Goal: Task Accomplishment & Management: Use online tool/utility

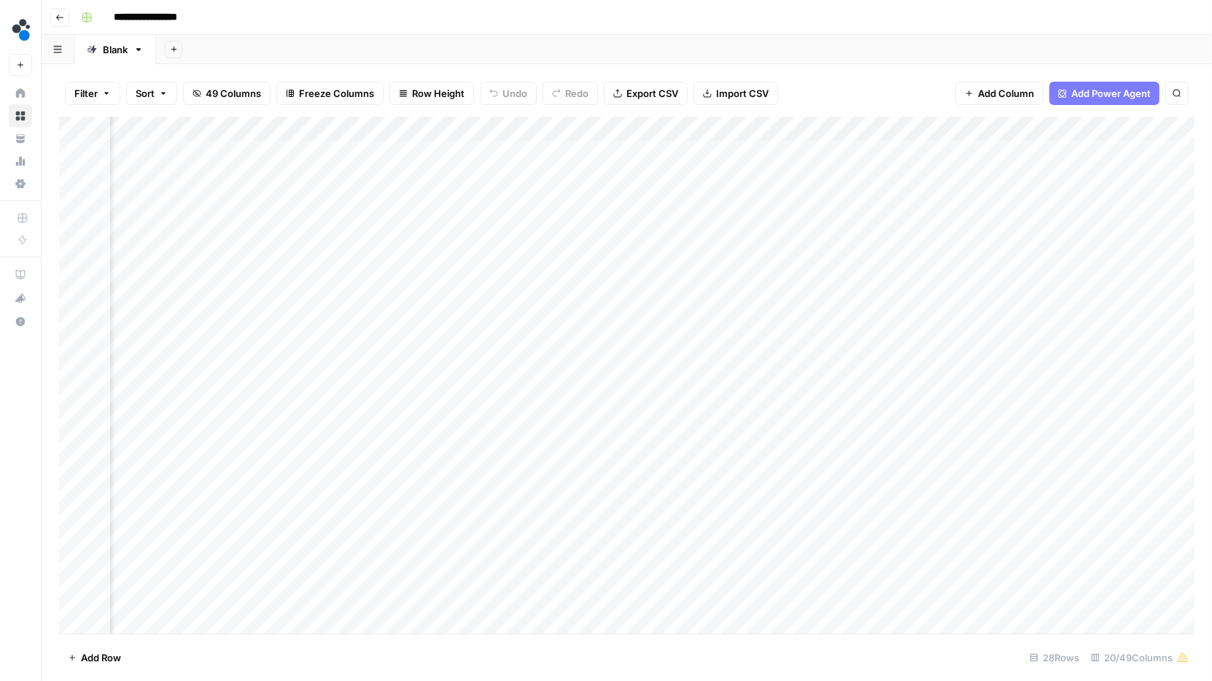
scroll to position [0, 1681]
click at [925, 227] on div "Add Column" at bounding box center [627, 376] width 1136 height 518
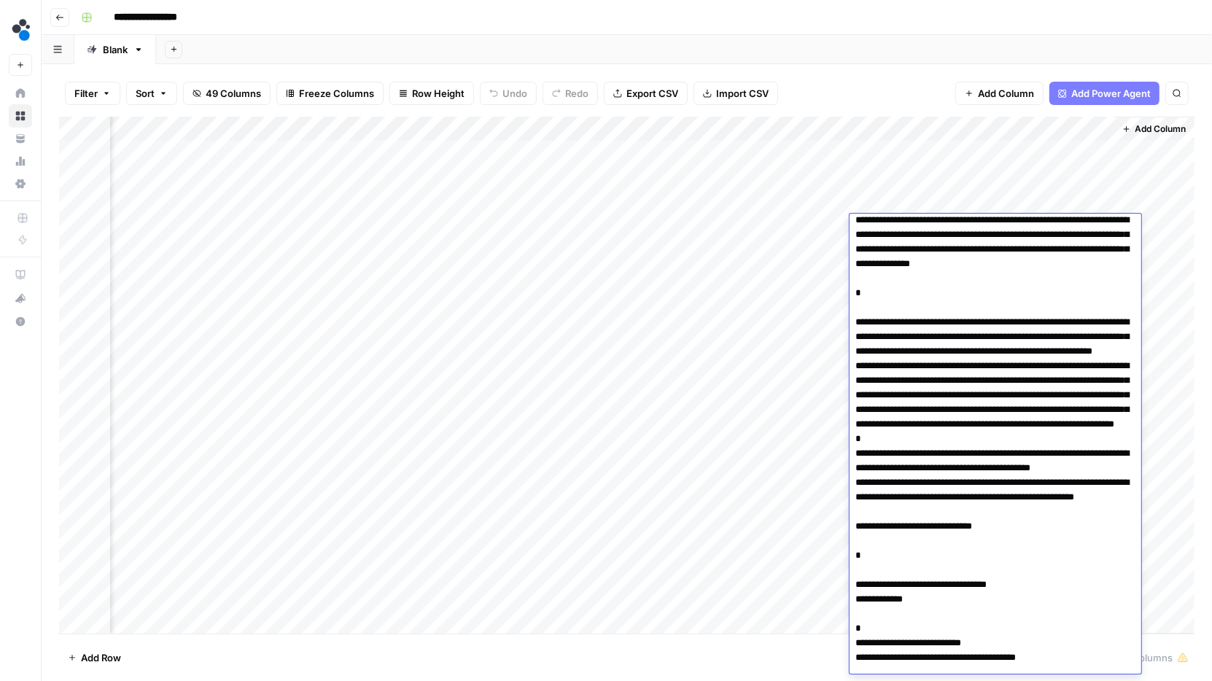
scroll to position [114, 0]
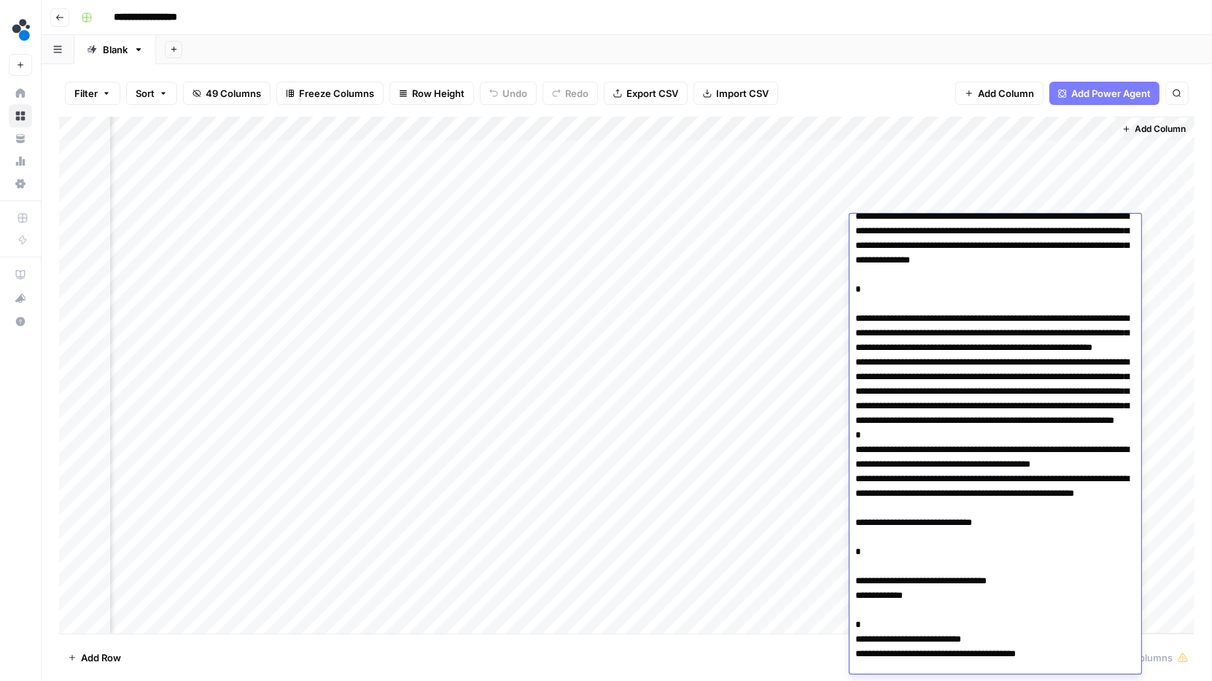
click at [777, 238] on div "Add Column" at bounding box center [627, 376] width 1136 height 518
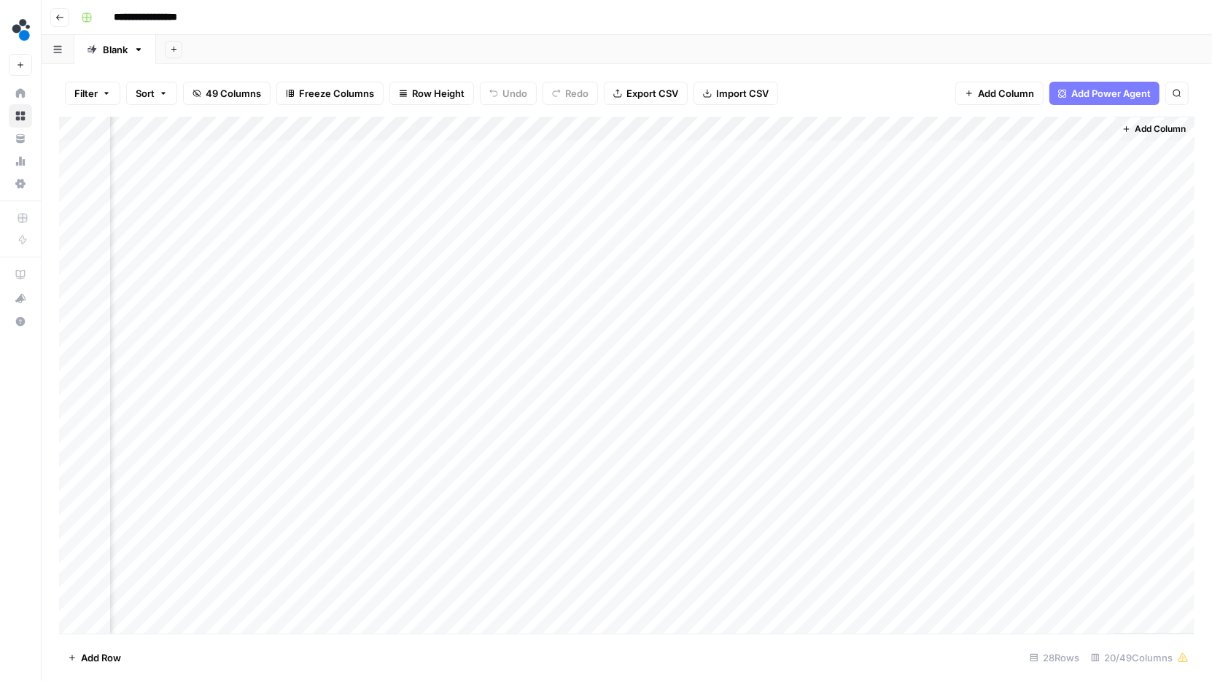
click at [888, 252] on div "Add Column" at bounding box center [627, 376] width 1136 height 518
click at [915, 252] on div "Add Column" at bounding box center [627, 376] width 1136 height 518
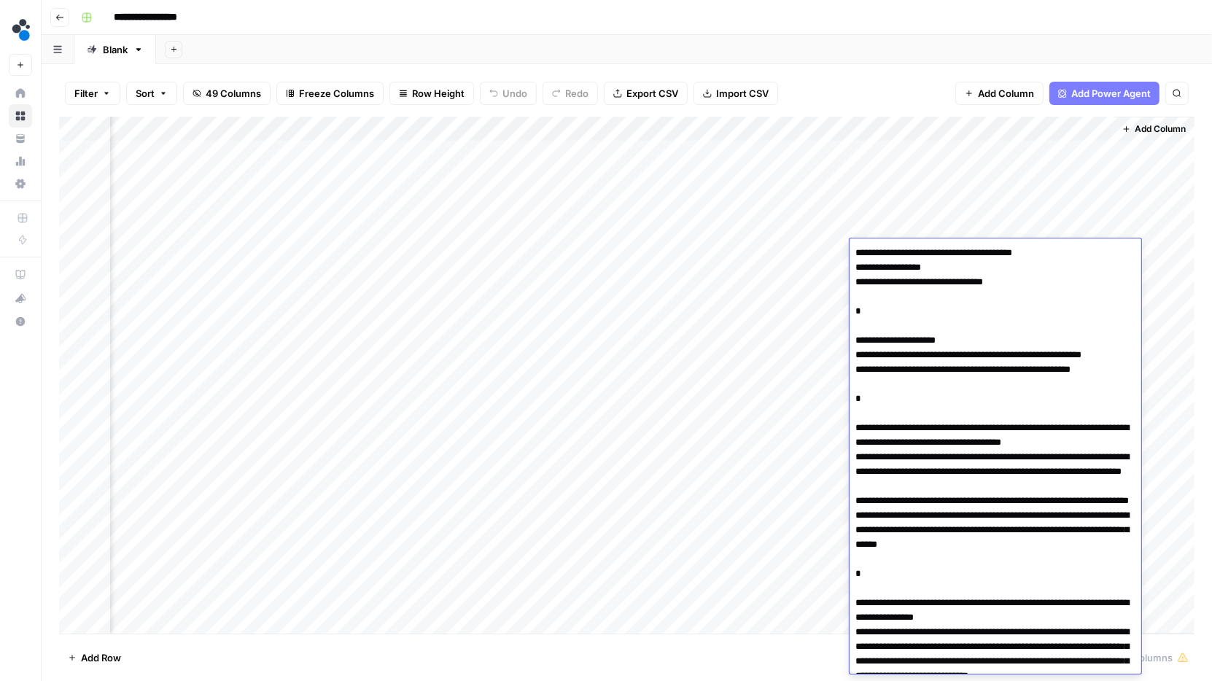
click at [915, 252] on textarea at bounding box center [996, 661] width 292 height 837
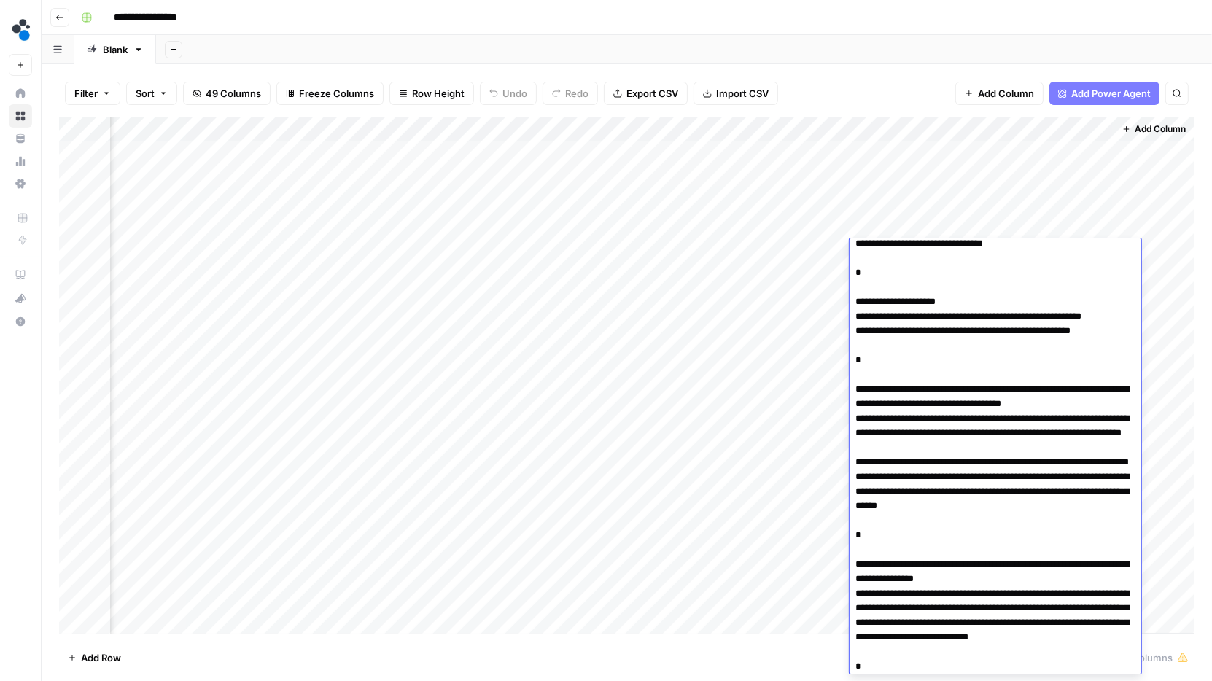
scroll to position [42, 0]
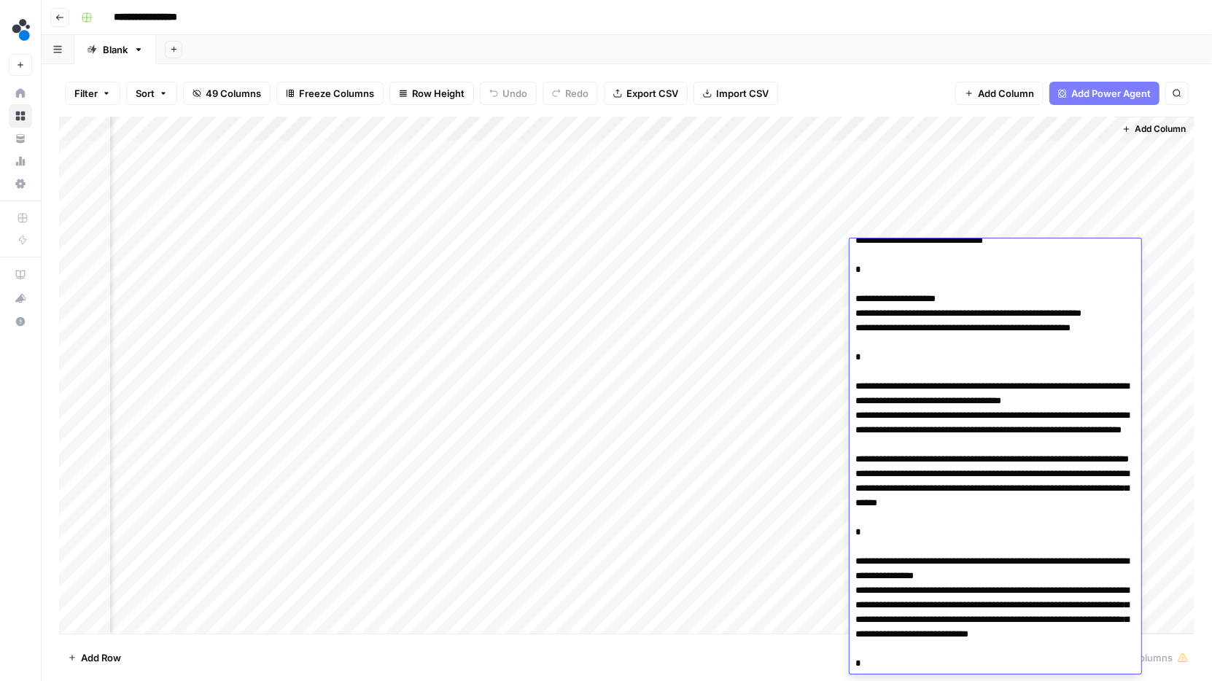
click at [1017, 422] on textarea at bounding box center [996, 619] width 292 height 837
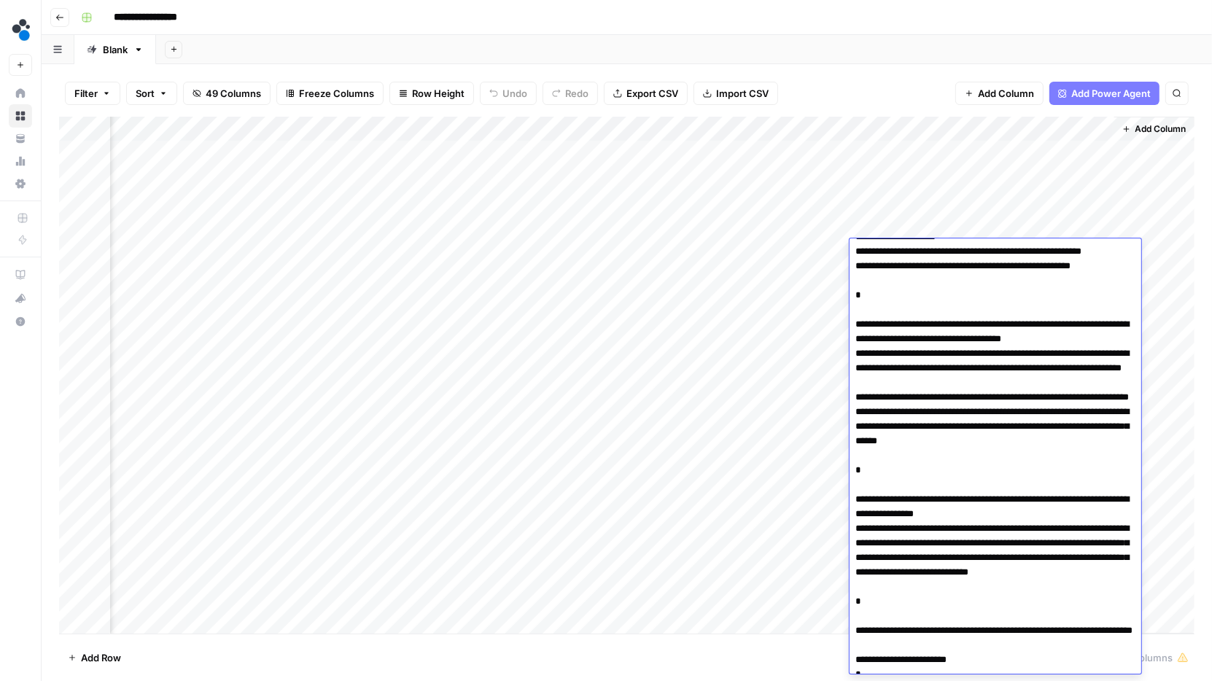
scroll to position [79, 0]
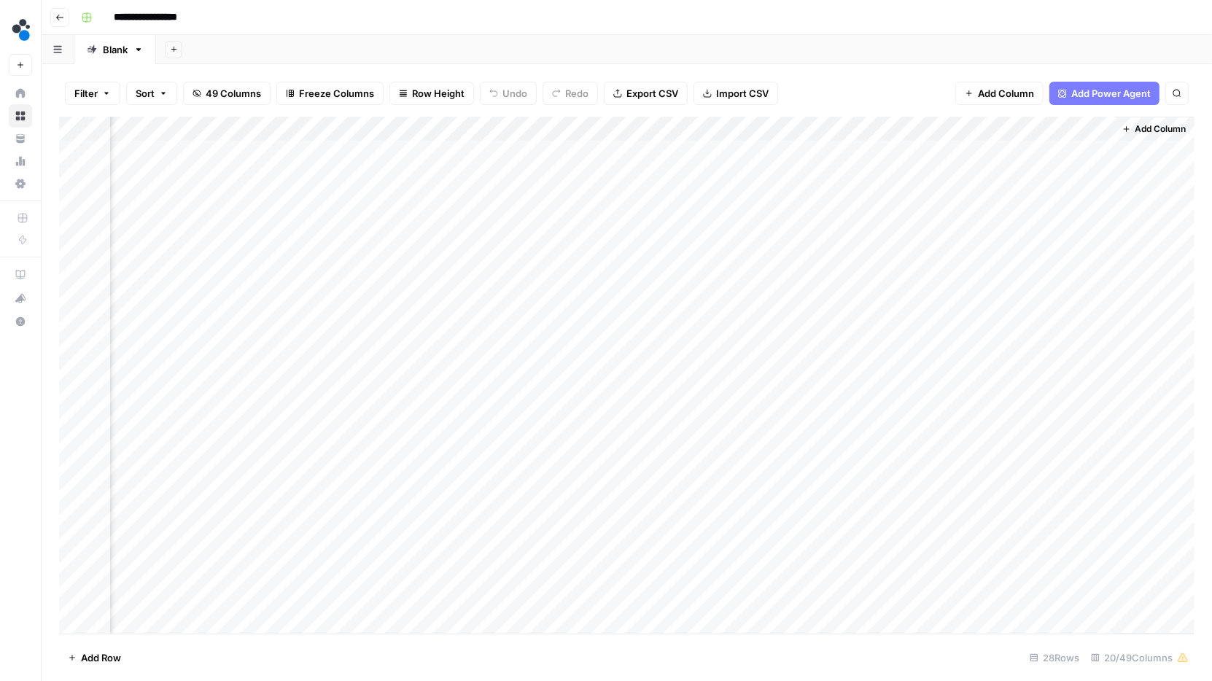
click at [908, 223] on div "Add Column" at bounding box center [627, 376] width 1136 height 518
click at [934, 226] on button "button" at bounding box center [916, 227] width 132 height 26
click at [960, 204] on div "Add Column" at bounding box center [627, 376] width 1136 height 518
click at [936, 255] on div "Add Column" at bounding box center [627, 376] width 1136 height 518
click at [936, 271] on div "Add Column" at bounding box center [627, 376] width 1136 height 518
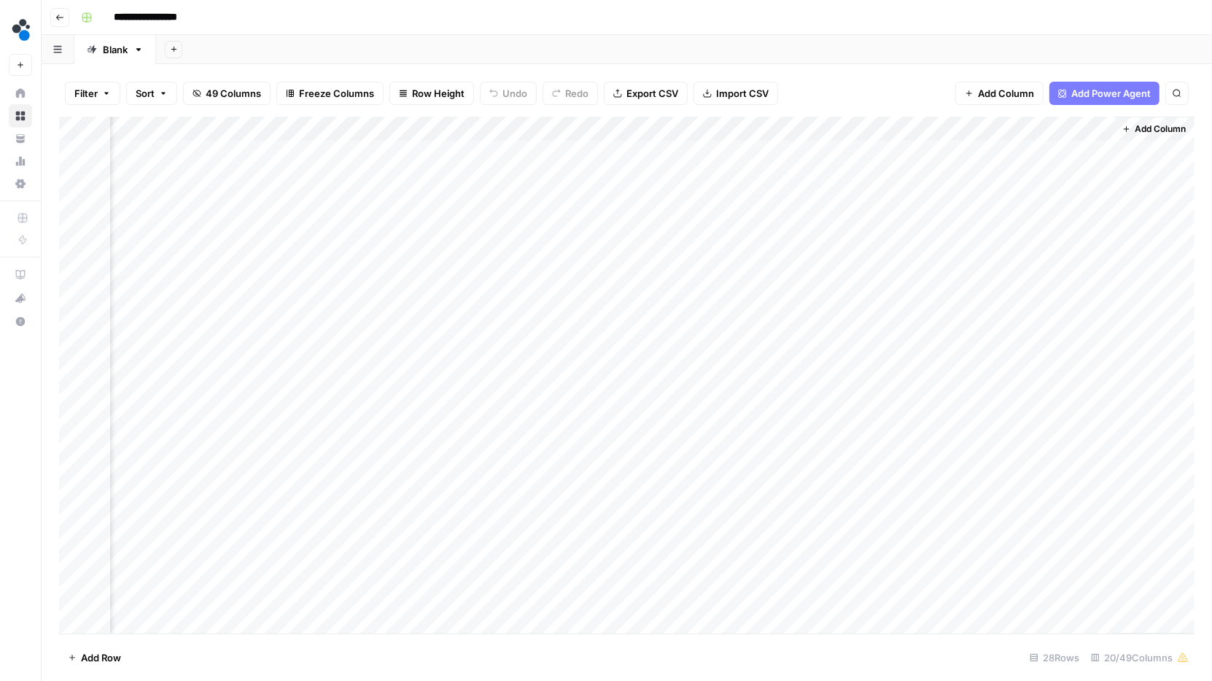
click at [936, 271] on div "Add Column" at bounding box center [627, 376] width 1136 height 518
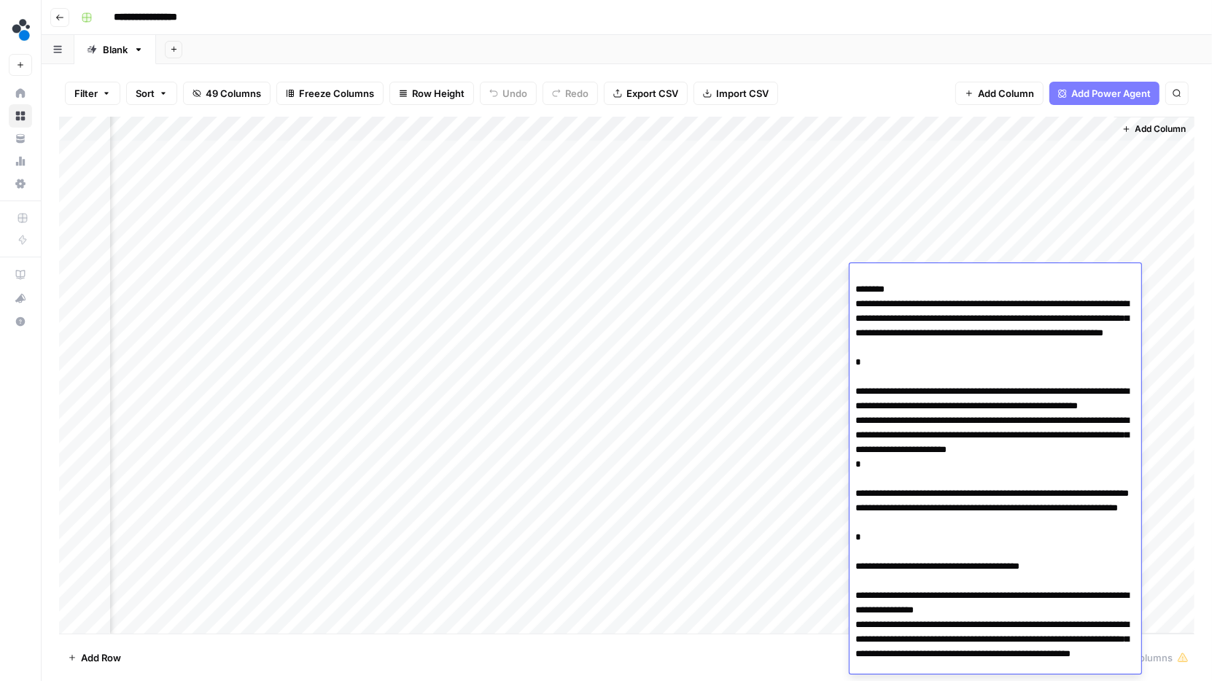
scroll to position [649, 0]
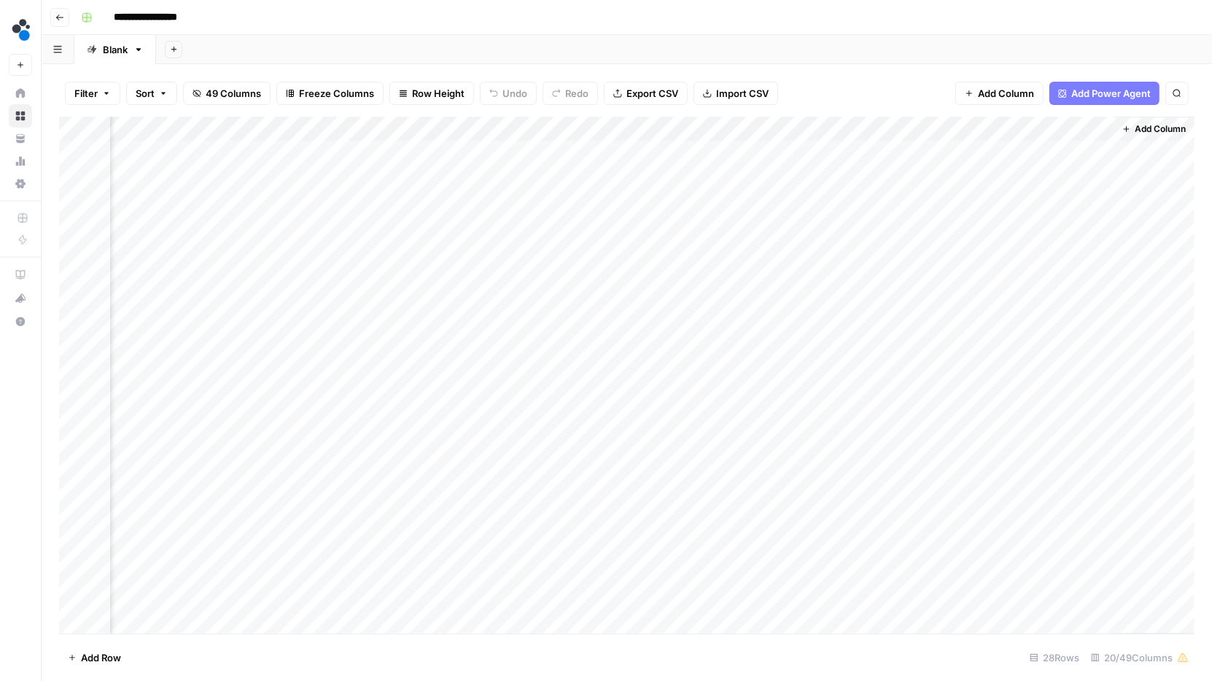
click at [1100, 230] on div "Add Column" at bounding box center [627, 376] width 1136 height 518
click at [954, 296] on div "Add Column" at bounding box center [627, 376] width 1136 height 518
click at [949, 298] on div "Add Column" at bounding box center [627, 376] width 1136 height 518
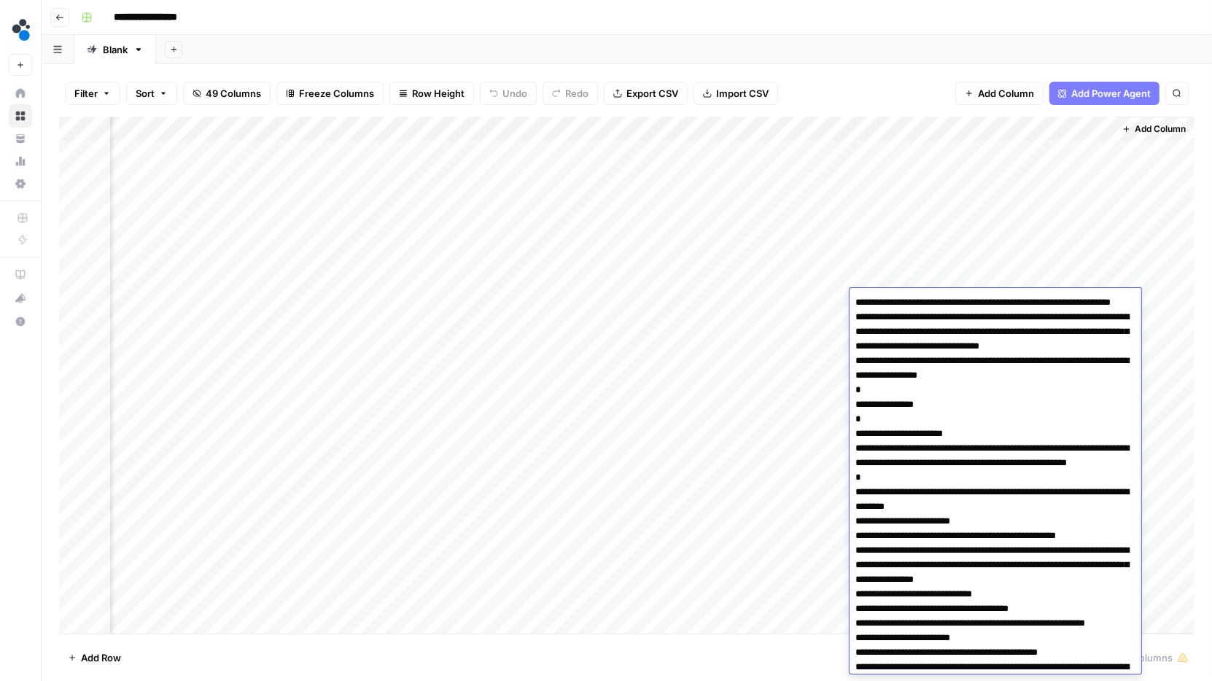
click at [949, 298] on textarea at bounding box center [996, 608] width 292 height 633
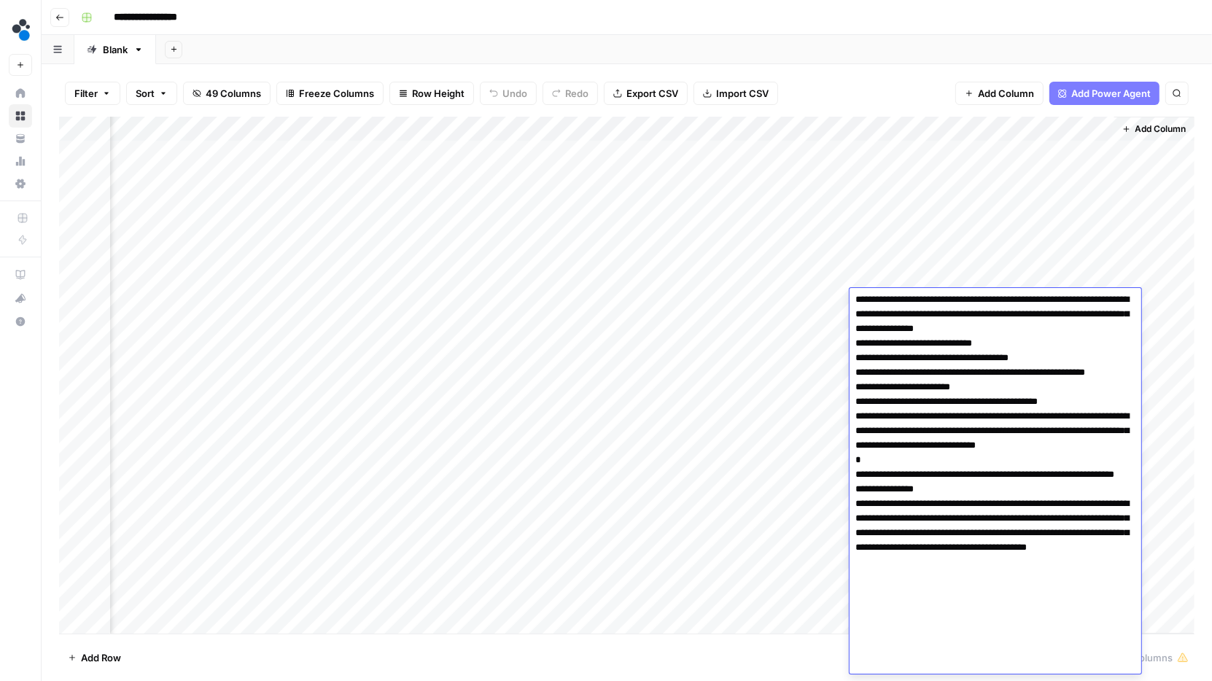
click at [950, 333] on textarea at bounding box center [996, 358] width 292 height 633
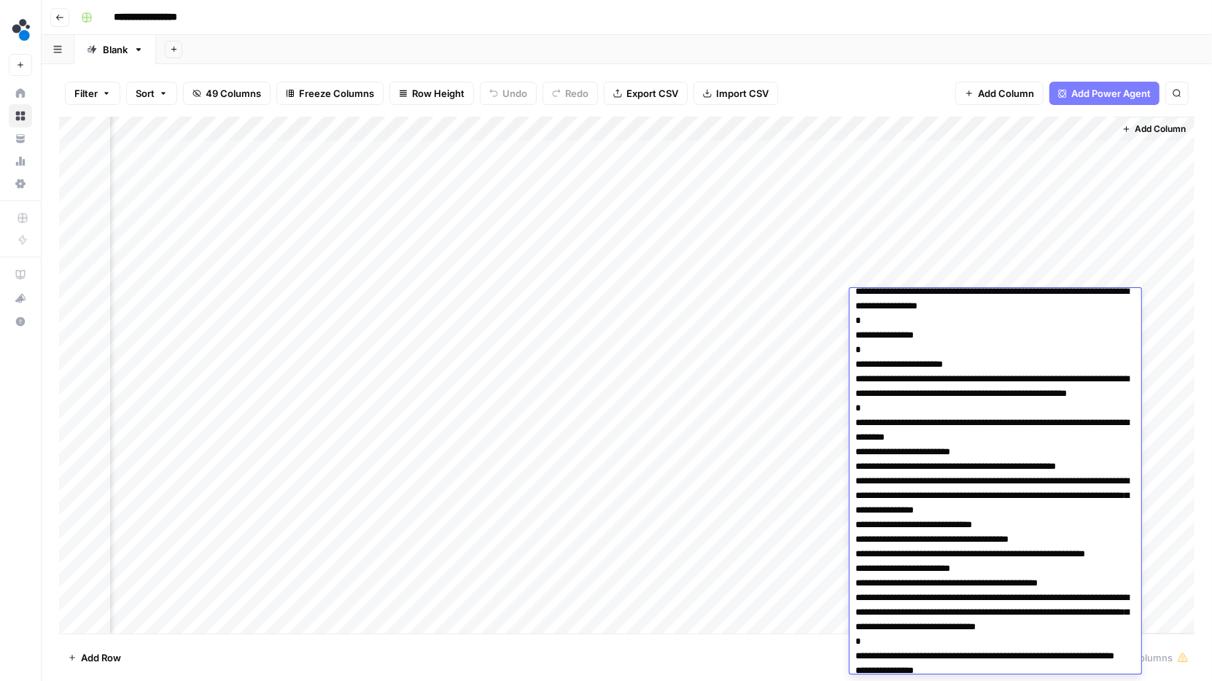
scroll to position [0, 0]
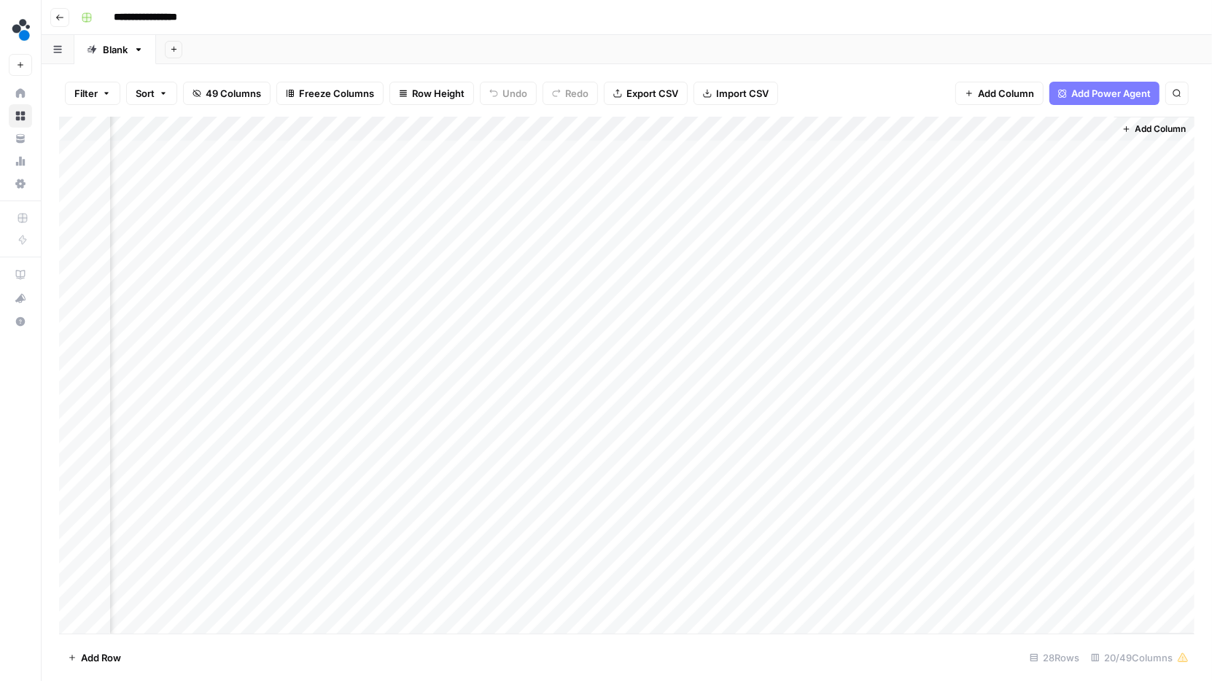
click at [914, 238] on div "Add Column" at bounding box center [627, 376] width 1136 height 518
click at [925, 252] on div "Add Column" at bounding box center [627, 376] width 1136 height 518
click at [954, 287] on span "Copy link to cell" at bounding box center [937, 287] width 117 height 15
click at [815, 252] on div "Add Column" at bounding box center [627, 376] width 1136 height 518
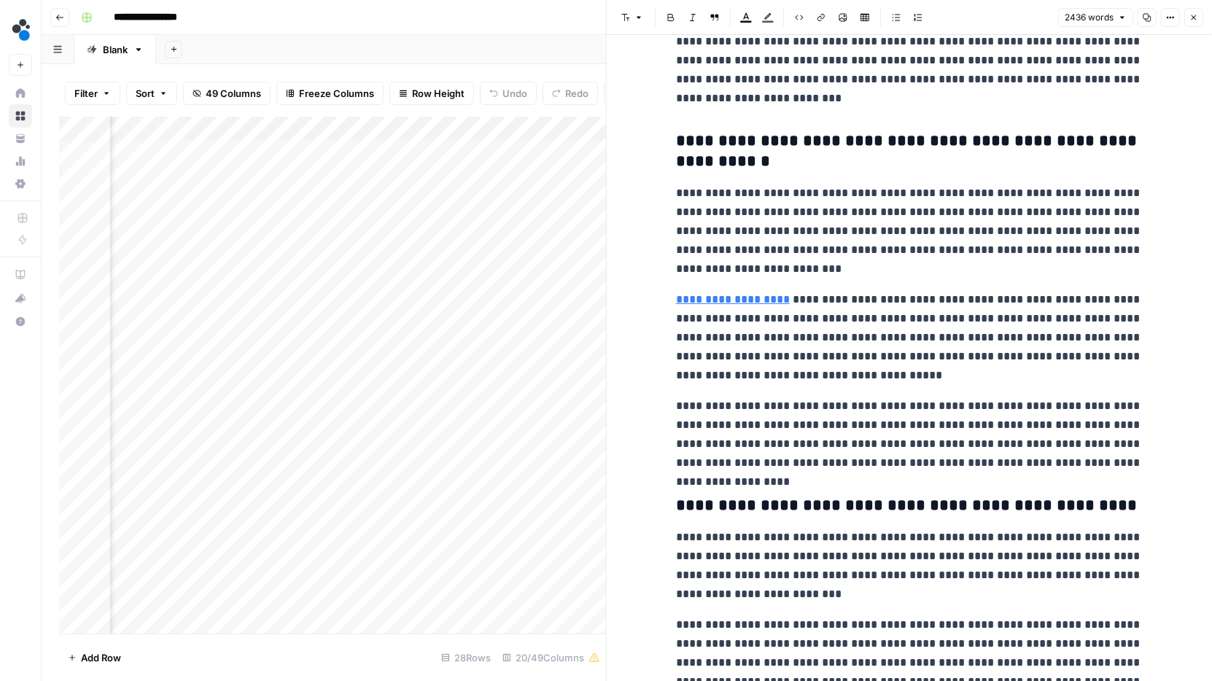
scroll to position [0, 1926]
click at [968, 357] on p "**********" at bounding box center [909, 337] width 467 height 95
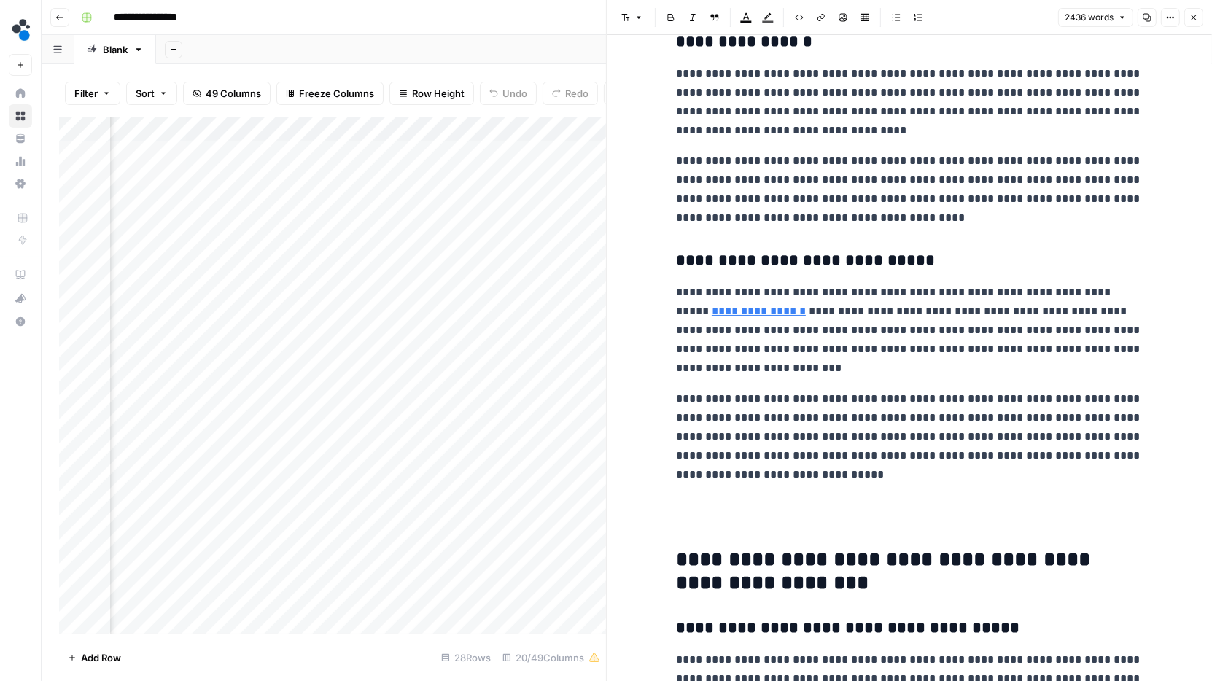
scroll to position [3722, 0]
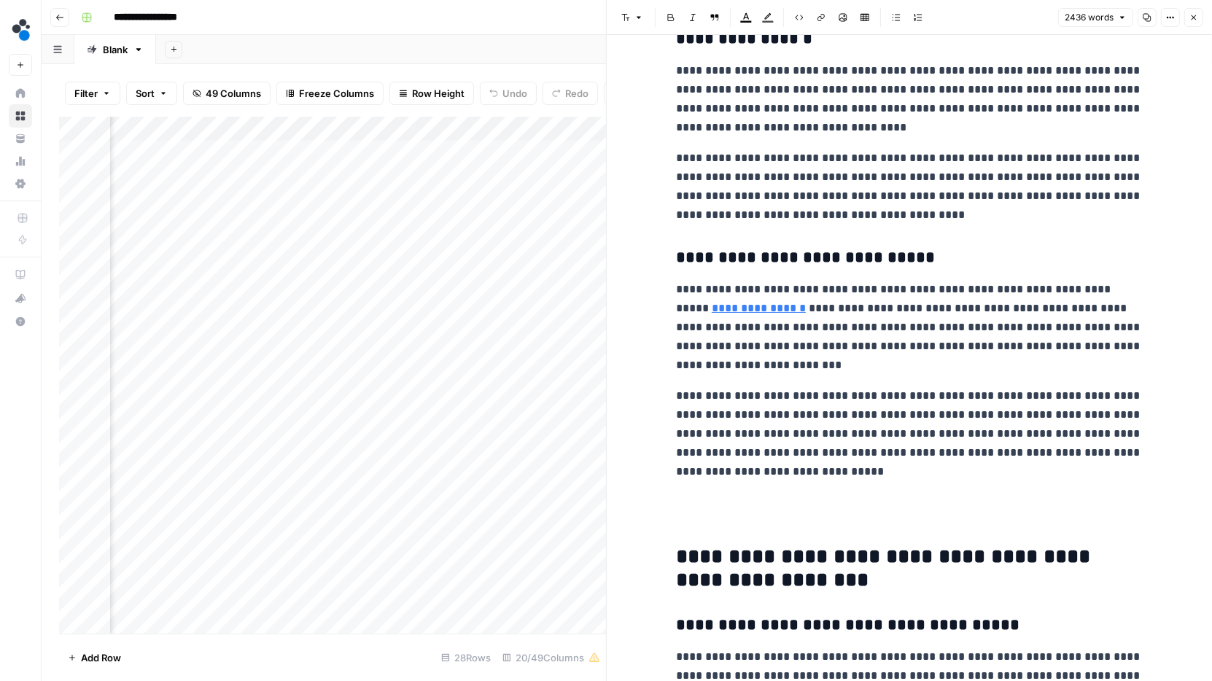
click at [859, 296] on p "**********" at bounding box center [909, 327] width 467 height 95
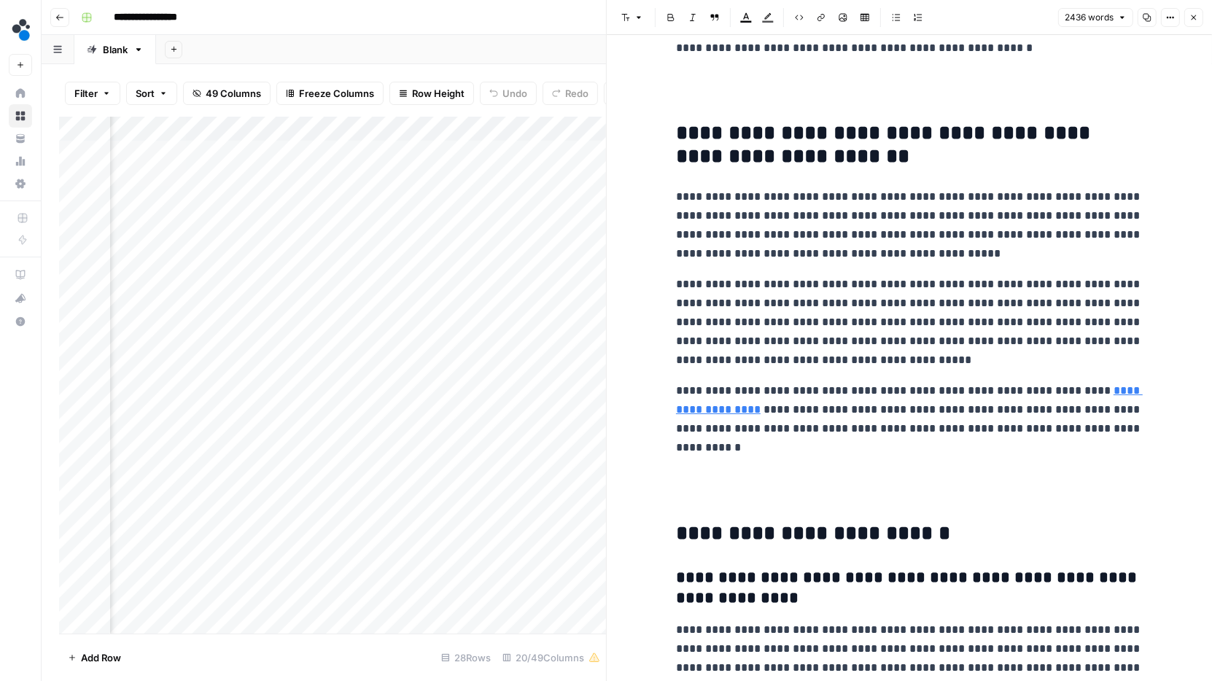
scroll to position [0, 1966]
click at [421, 127] on div "Add Column" at bounding box center [332, 376] width 547 height 518
click at [421, 127] on div at bounding box center [368, 131] width 132 height 29
click at [376, 131] on div at bounding box center [368, 131] width 132 height 29
click at [411, 48] on div "Add Sheet" at bounding box center [684, 49] width 1056 height 29
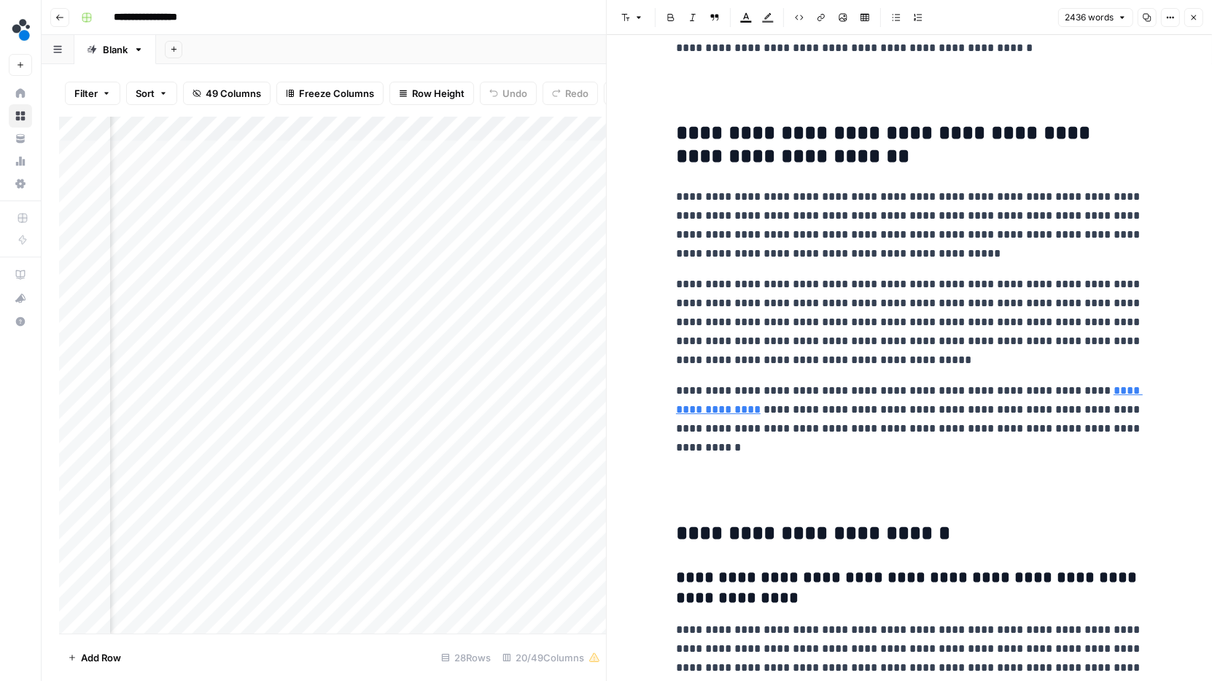
click at [1192, 20] on icon "button" at bounding box center [1194, 17] width 9 height 9
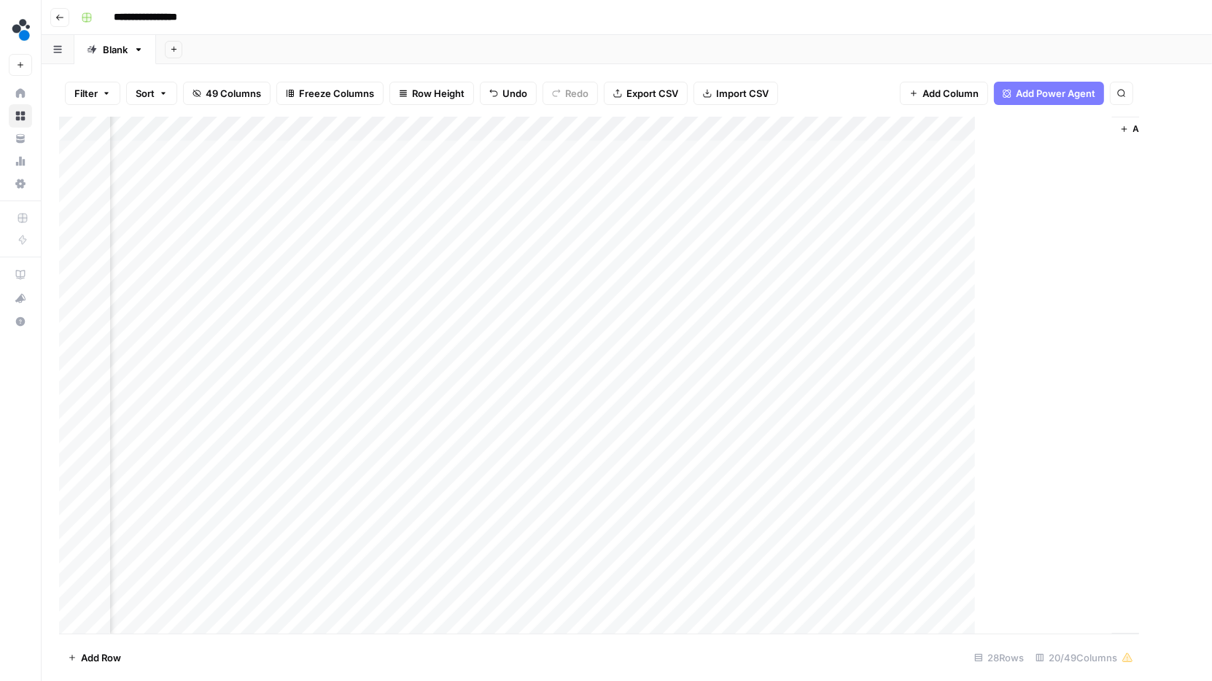
scroll to position [0, 1664]
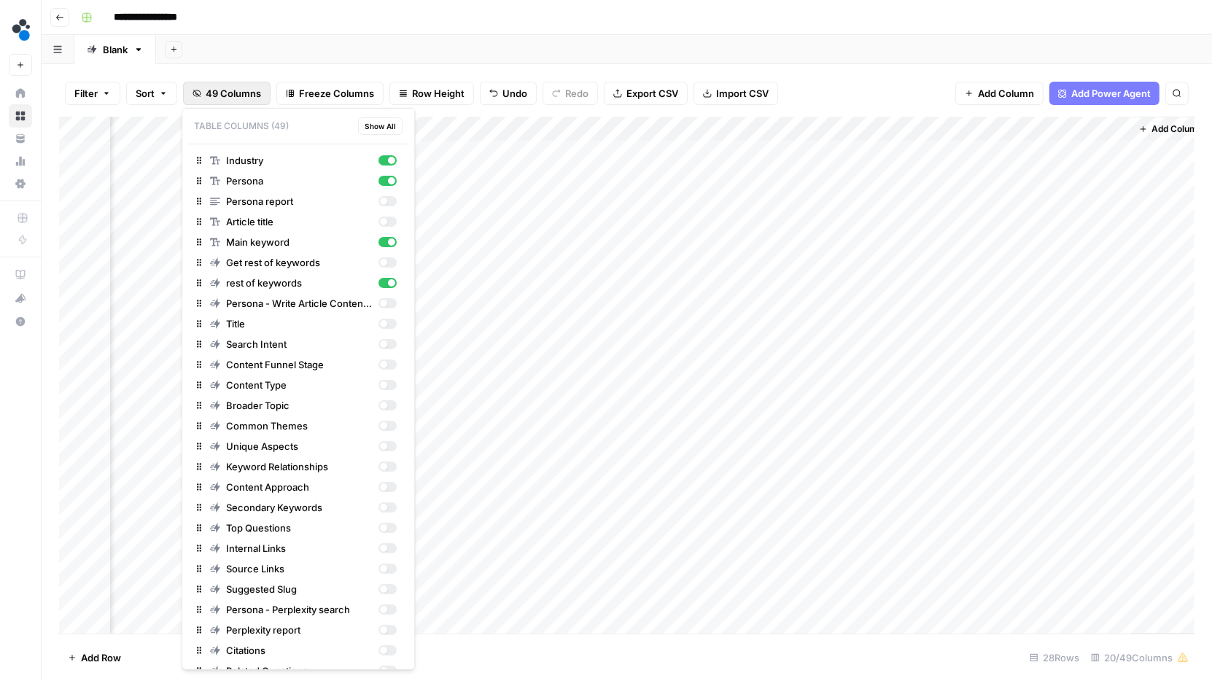
click at [241, 92] on span "49 Columns" at bounding box center [233, 93] width 55 height 15
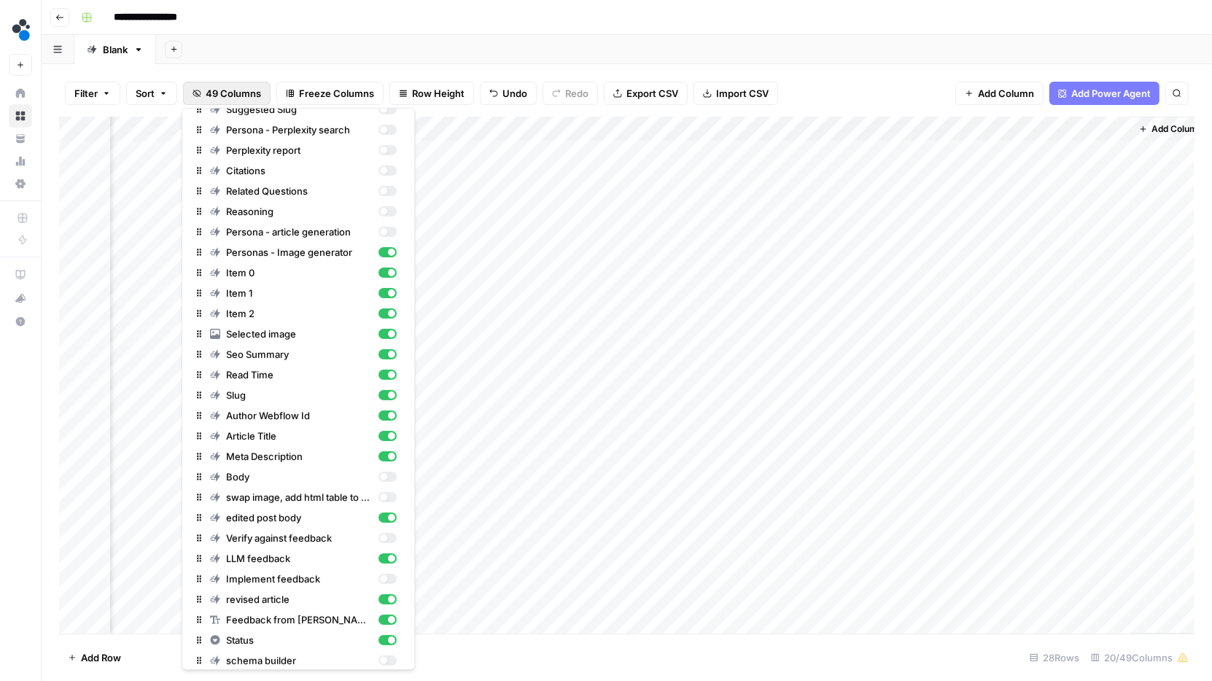
scroll to position [485, 0]
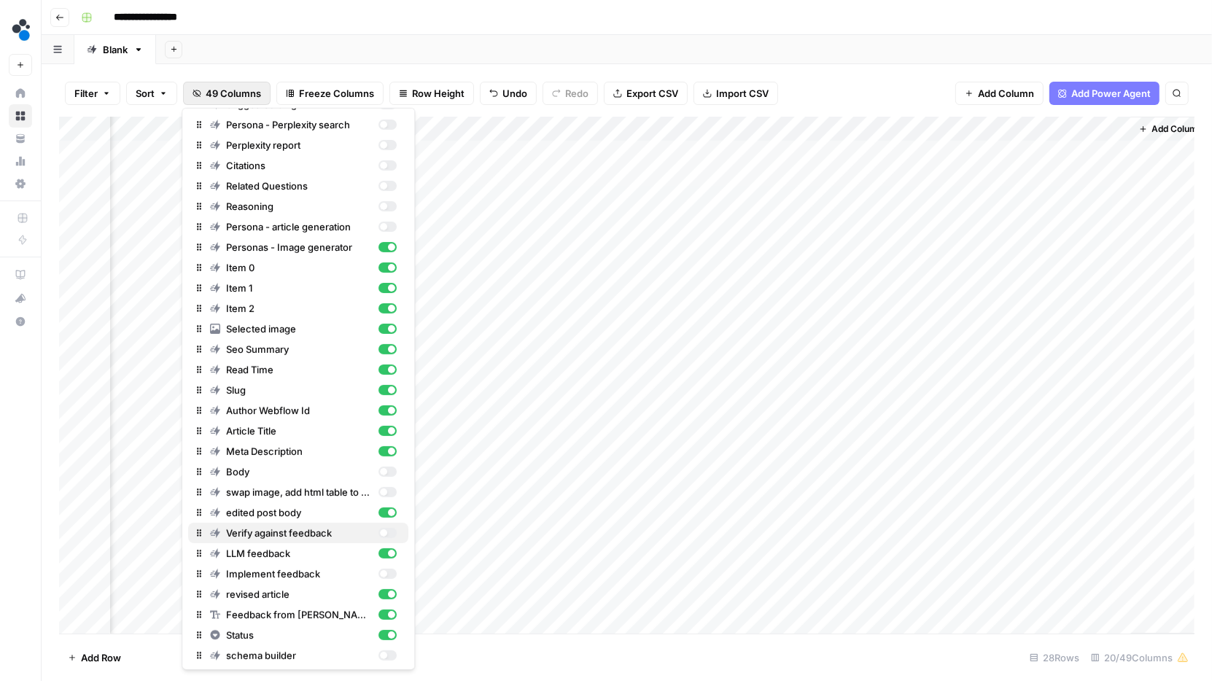
click at [388, 531] on div "button" at bounding box center [388, 533] width 18 height 10
click at [748, 128] on div "Add Column" at bounding box center [627, 376] width 1136 height 518
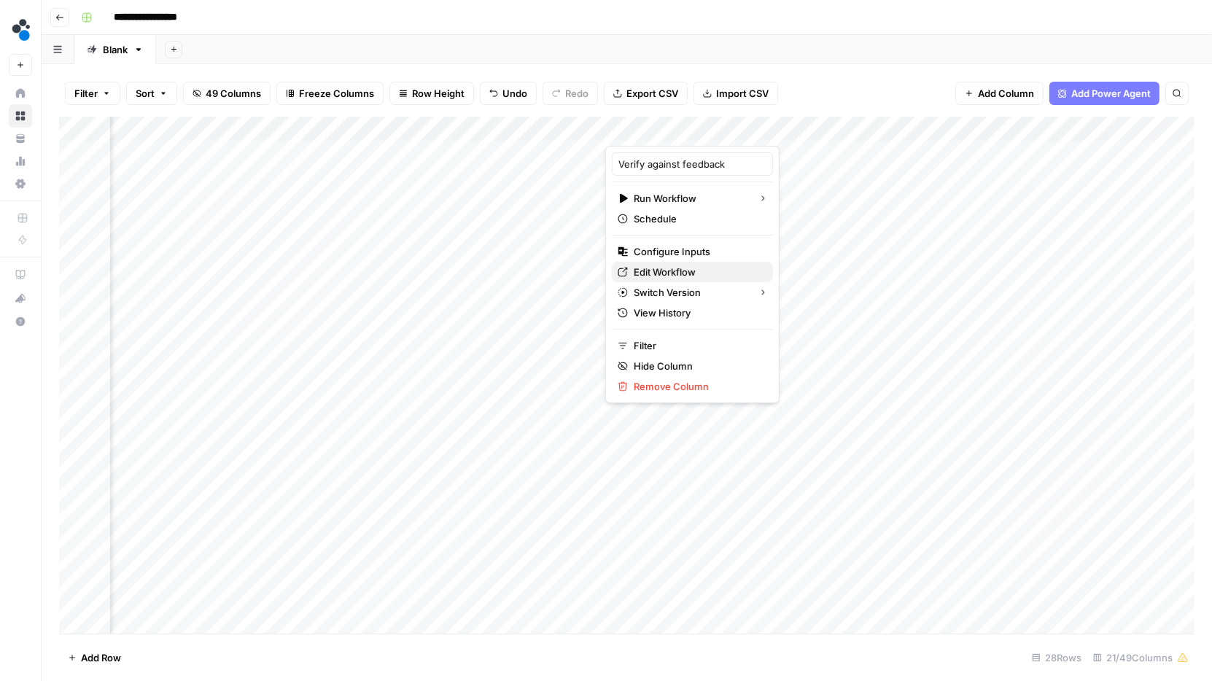
click at [659, 272] on span "Edit Workflow" at bounding box center [698, 272] width 128 height 15
